Goal: Participate in discussion: Engage in conversation with other users on a specific topic

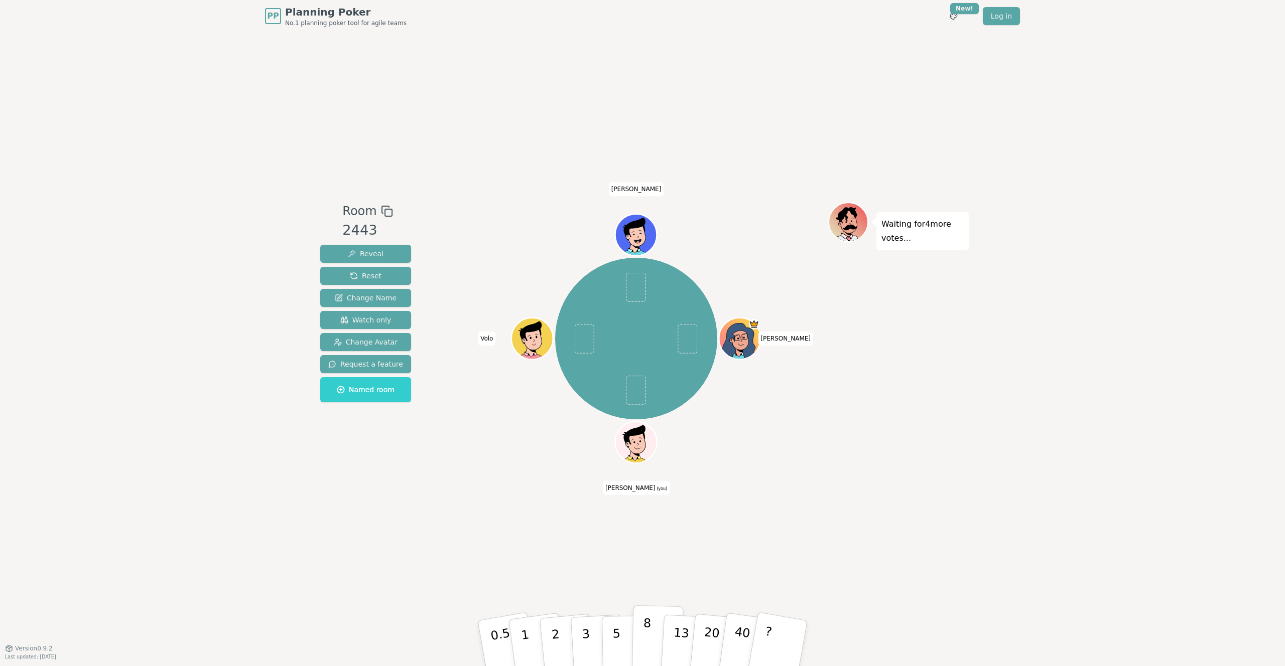
click at [646, 647] on p "8" at bounding box center [646, 643] width 9 height 54
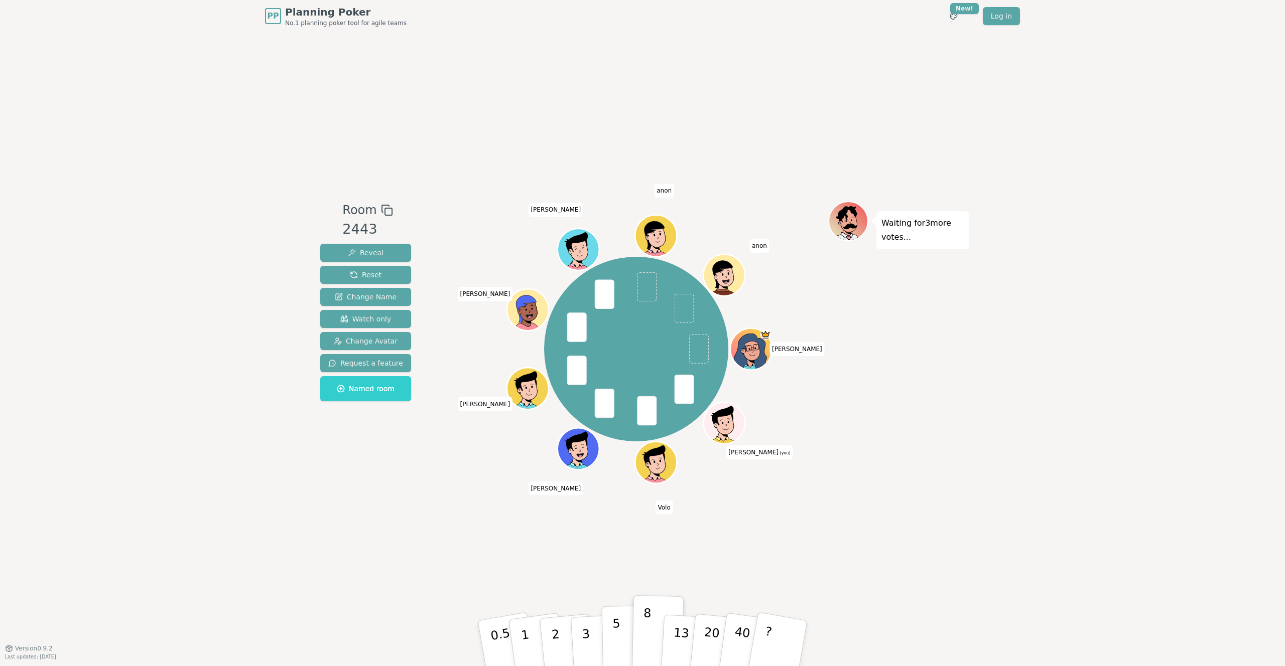
click at [618, 638] on p "5" at bounding box center [616, 644] width 9 height 54
click at [619, 635] on button "5" at bounding box center [628, 644] width 52 height 76
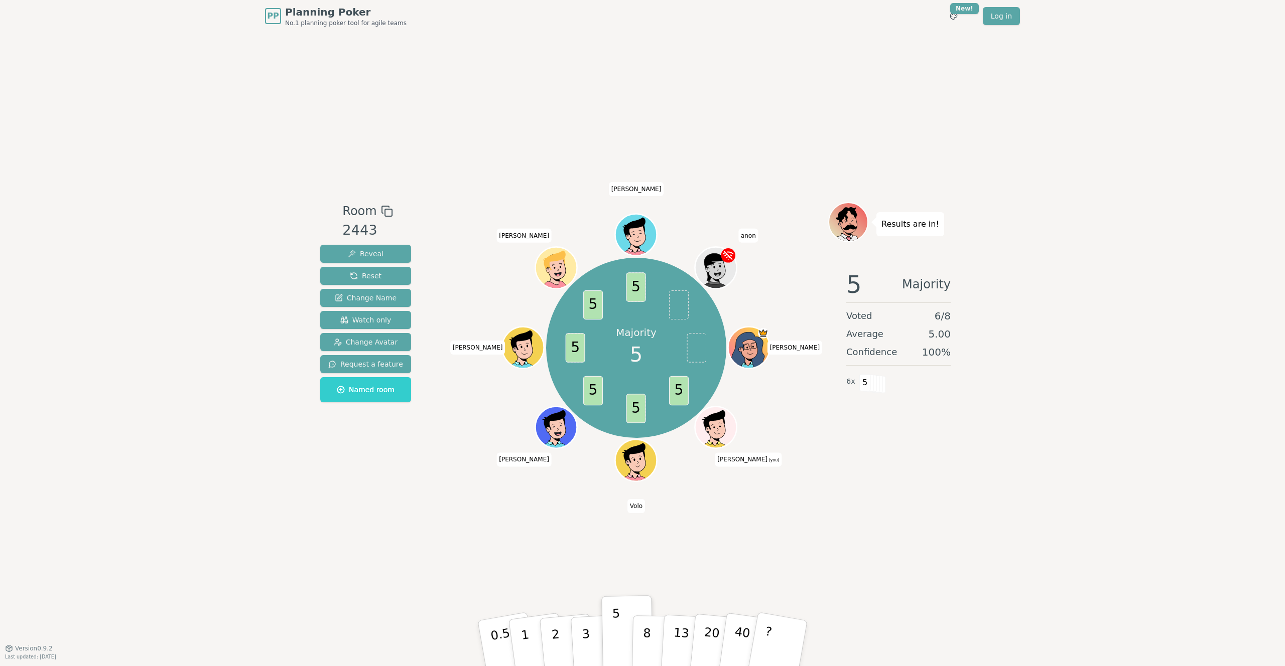
click at [433, 570] on div "Room 2443 Reveal Reset Change Name Watch only Change Avatar Request a feature N…" at bounding box center [642, 340] width 652 height 616
click at [142, 225] on div "PP Planning Poker No.1 planning poker tool for agile teams Toggle theme New! Lo…" at bounding box center [642, 333] width 1285 height 666
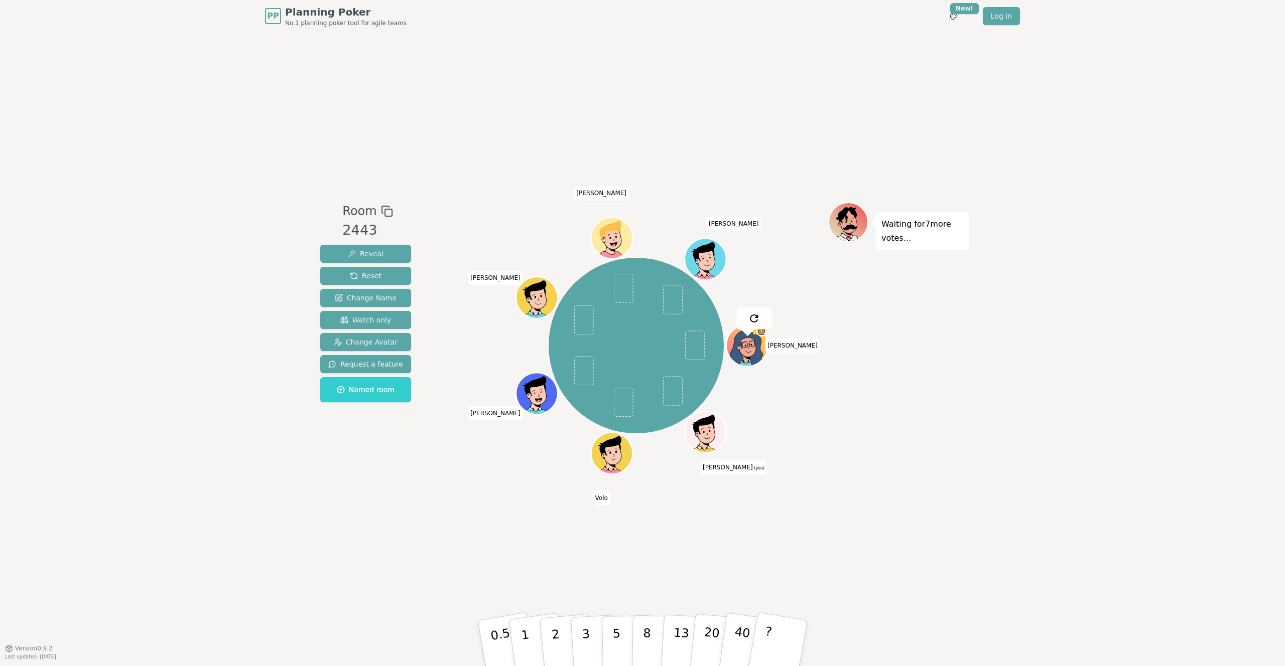
click at [424, 580] on div "Room 2443 Reveal Reset Change Name Watch only Change Avatar Request a feature N…" at bounding box center [642, 340] width 652 height 616
click at [561, 649] on button "2" at bounding box center [566, 644] width 57 height 80
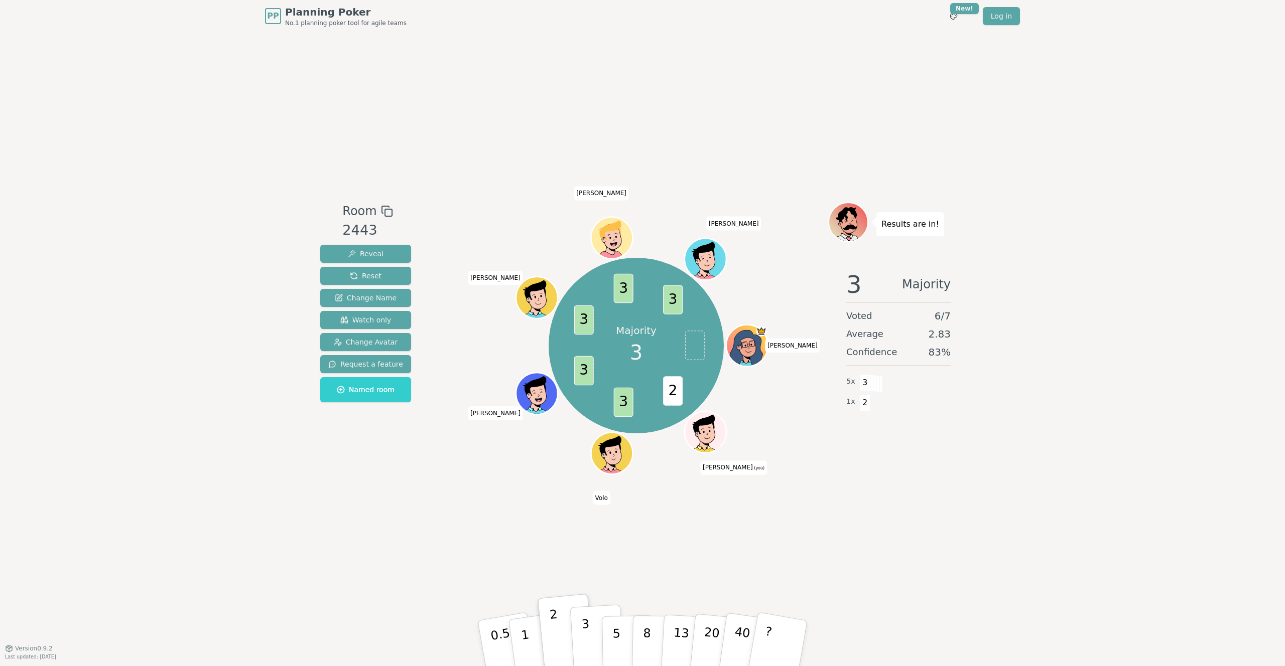
click at [592, 636] on button "3" at bounding box center [597, 644] width 55 height 78
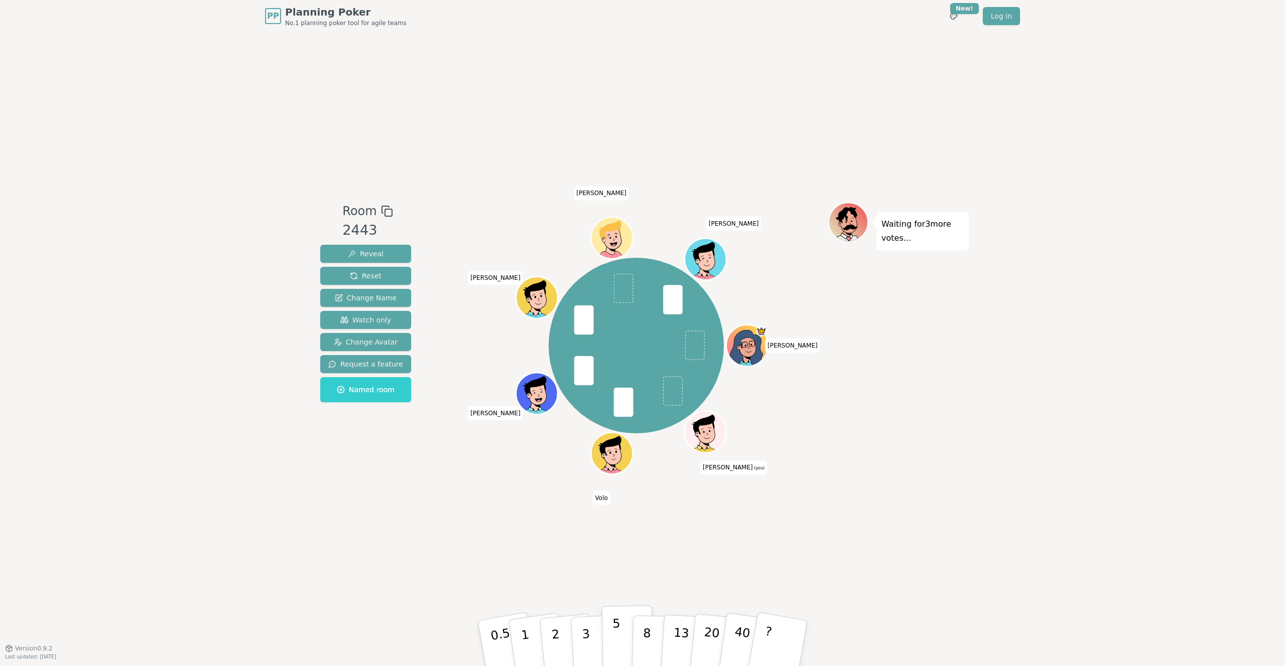
click at [612, 653] on p "5" at bounding box center [616, 644] width 9 height 54
click at [593, 652] on button "3" at bounding box center [597, 644] width 55 height 78
click at [613, 649] on p "5" at bounding box center [616, 644] width 9 height 54
click at [617, 640] on p "5" at bounding box center [616, 644] width 9 height 54
